Goal: Information Seeking & Learning: Learn about a topic

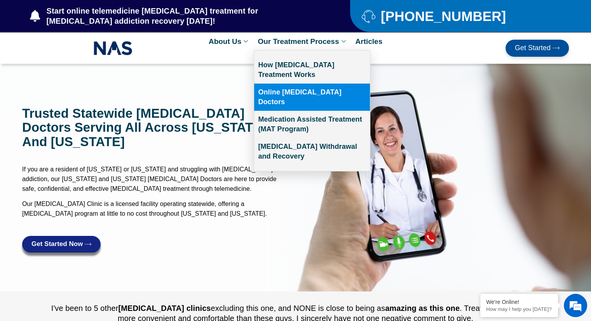
click at [287, 91] on link "Online [MEDICAL_DATA] Doctors" at bounding box center [312, 97] width 116 height 27
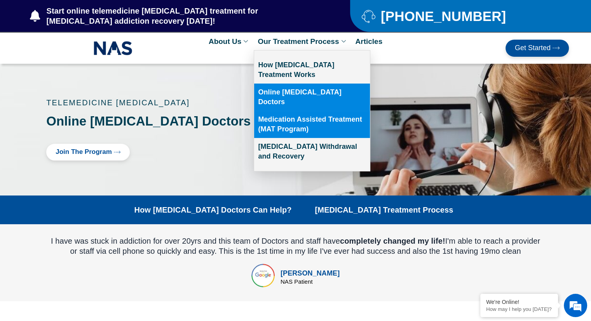
click at [282, 112] on link "Medication Assisted Treatment (MAT Program)" at bounding box center [312, 124] width 116 height 27
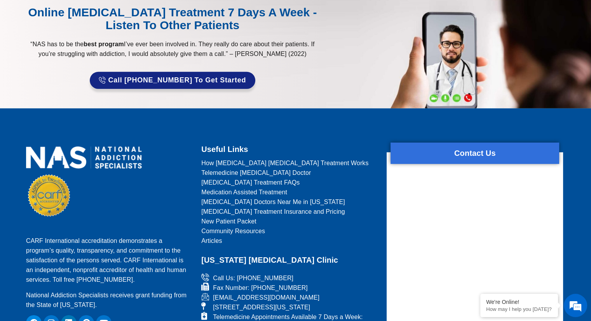
scroll to position [2408, 0]
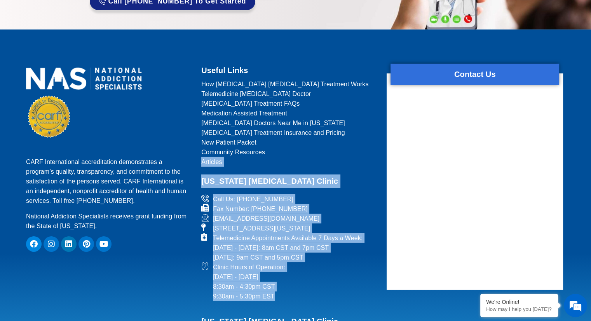
drag, startPoint x: 291, startPoint y: 267, endPoint x: 197, endPoint y: 137, distance: 160.0
click at [197, 137] on div "Useful Links How Suboxone Opioid Treatment Works Telemedicine Suboxone Doctor S…" at bounding box center [285, 254] width 181 height 381
copy div "Articles Tennessee Suboxone Clinic Call Us: 866-615-6978 Fax Number: 866-615-69…"
